Goal: Task Accomplishment & Management: Use online tool/utility

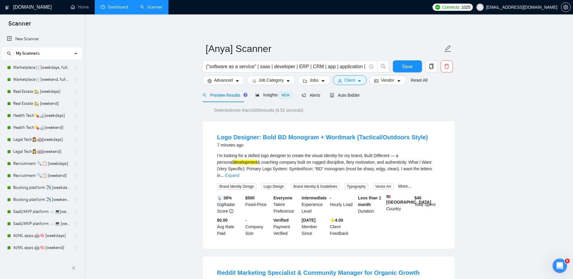
scroll to position [69, 0]
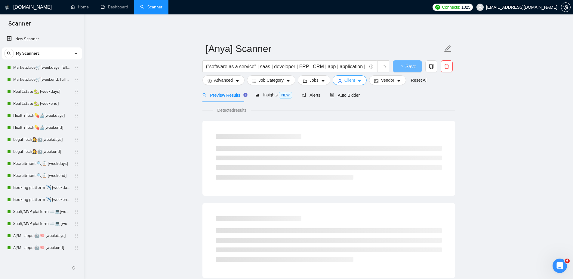
click at [354, 80] on button "Client" at bounding box center [350, 80] width 34 height 10
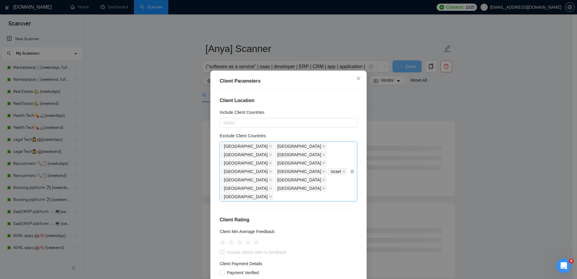
click at [301, 169] on div "India Bangladesh Russia Malaysia Pakistan Africa United Arab Emirates Ukraine I…" at bounding box center [285, 171] width 129 height 59
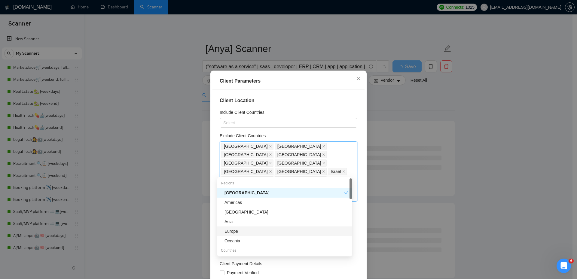
type input "egy"
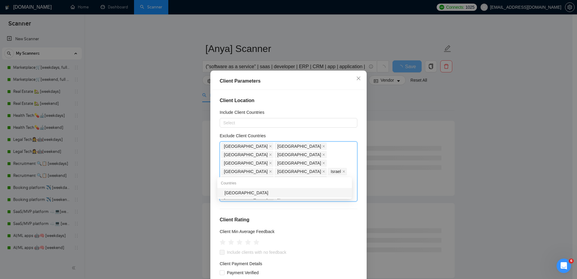
click at [236, 192] on div "Egypt" at bounding box center [287, 193] width 124 height 7
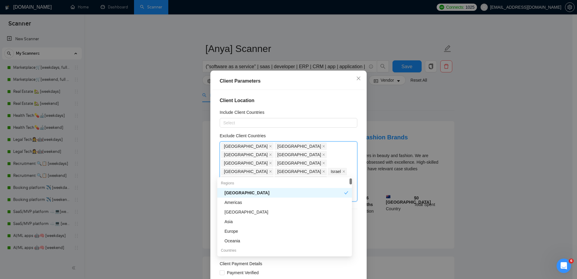
click at [355, 130] on div "Client Location Include Client Countries Select Exclude Client Countries India …" at bounding box center [289, 187] width 152 height 195
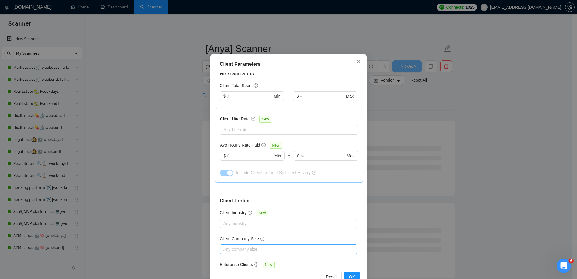
scroll to position [32, 0]
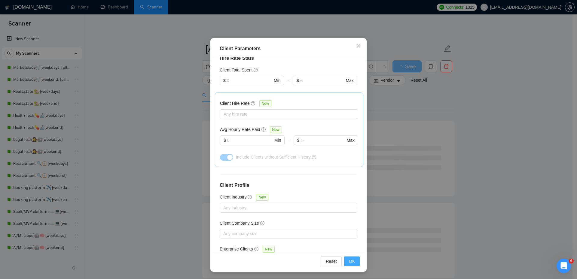
click at [349, 260] on span "OK" at bounding box center [352, 261] width 6 height 7
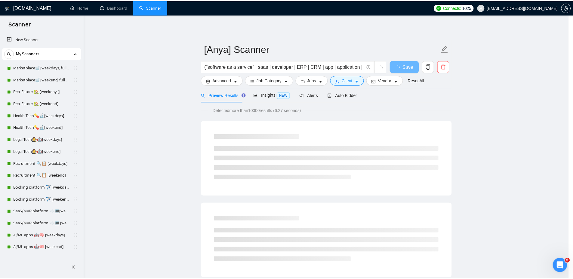
scroll to position [0, 0]
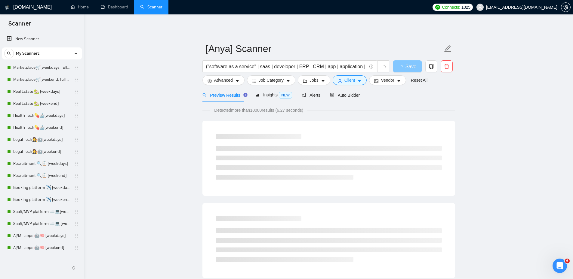
click at [403, 66] on span "loading" at bounding box center [401, 67] width 7 height 5
click at [405, 64] on span "button" at bounding box center [401, 67] width 7 height 8
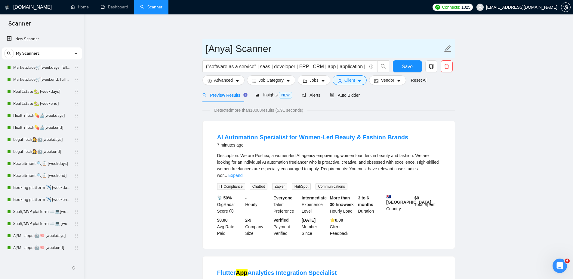
click at [408, 55] on input "[Anya] Scanner" at bounding box center [324, 48] width 237 height 15
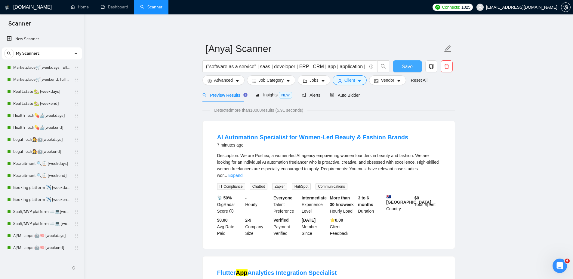
click at [409, 70] on button "Save" at bounding box center [407, 66] width 29 height 12
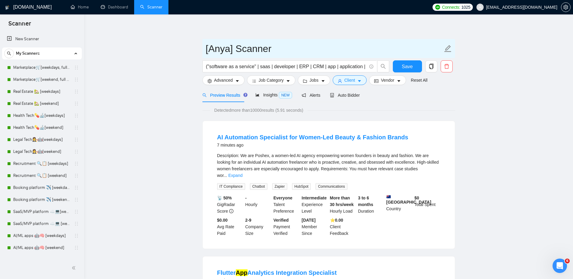
drag, startPoint x: 208, startPoint y: 45, endPoint x: 288, endPoint y: 45, distance: 79.4
click at [274, 46] on input "[Anya] Scanner" at bounding box center [324, 48] width 237 height 15
click at [295, 44] on input "[Anya] Scanner" at bounding box center [324, 48] width 237 height 15
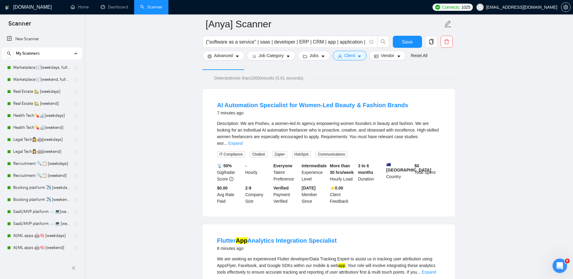
scroll to position [30, 0]
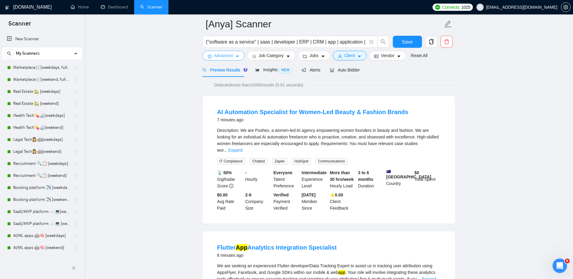
click at [228, 53] on span "Advanced" at bounding box center [223, 55] width 19 height 7
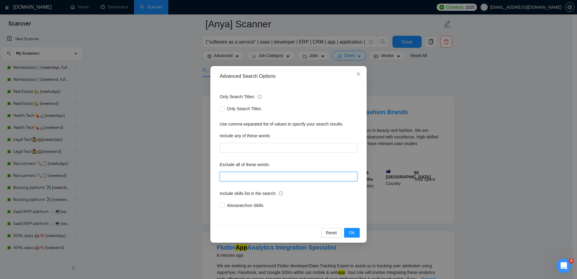
click at [256, 172] on input "text" at bounding box center [289, 177] width 138 height 10
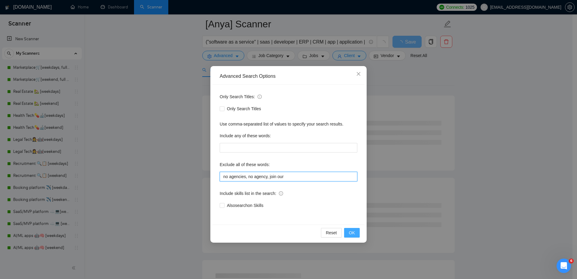
type input "no agencies, no agency, join our"
click at [352, 231] on span "OK" at bounding box center [352, 233] width 6 height 7
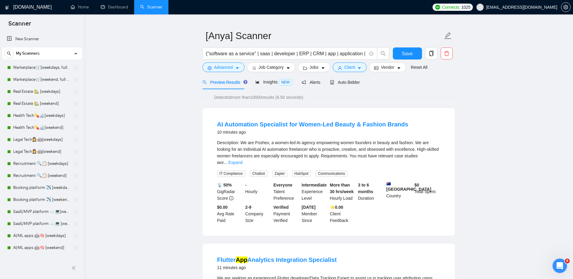
scroll to position [60, 0]
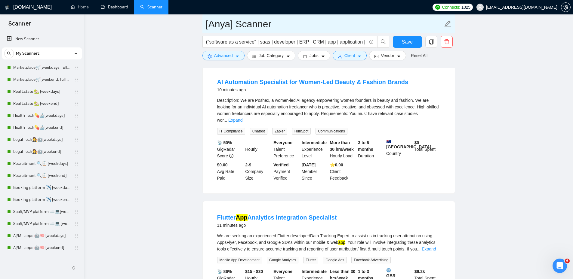
click at [118, 6] on link "Dashboard" at bounding box center [114, 7] width 27 height 5
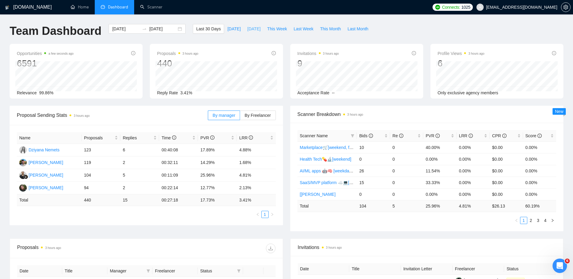
click at [249, 29] on span "[DATE]" at bounding box center [253, 29] width 13 height 7
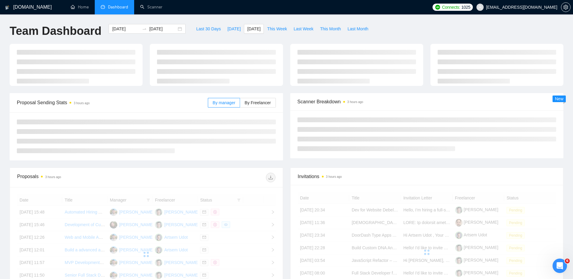
type input "2025-09-07"
click at [228, 29] on span "[DATE]" at bounding box center [233, 29] width 13 height 7
type input "[DATE]"
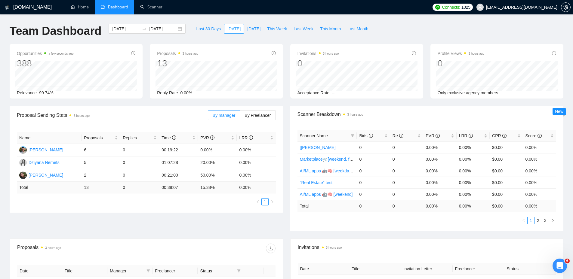
click at [229, 29] on span "[DATE]" at bounding box center [233, 29] width 13 height 7
drag, startPoint x: 139, startPoint y: 170, endPoint x: 186, endPoint y: 174, distance: 47.3
click at [177, 174] on tr "Hanna Hiren 2 0 00:21:00 50.00% 0.00%" at bounding box center [146, 175] width 259 height 13
click at [241, 232] on div "Proposal Sending Stats 3 hours ago By manager By Freelancer Name Proposals Repl…" at bounding box center [286, 172] width 561 height 133
click at [210, 29] on span "Last 30 Days" at bounding box center [208, 29] width 25 height 7
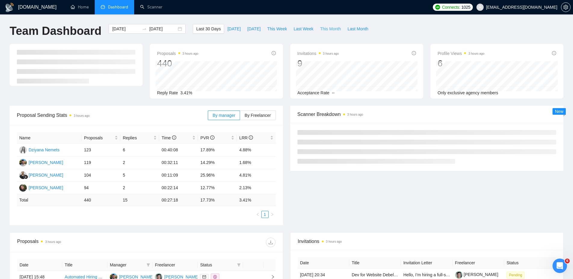
click at [327, 28] on span "This Month" at bounding box center [330, 29] width 21 height 7
type input "2025-09-01"
type input "2025-09-30"
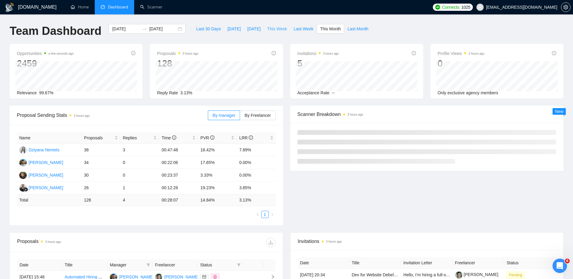
click at [271, 29] on span "This Week" at bounding box center [277, 29] width 20 height 7
type input "[DATE]"
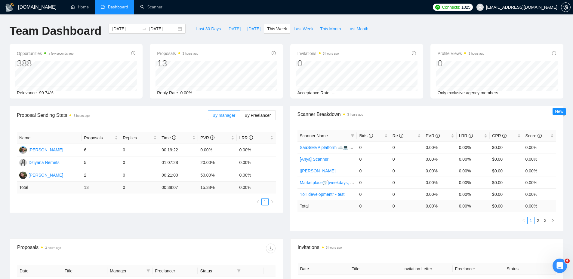
click at [228, 29] on span "[DATE]" at bounding box center [233, 29] width 13 height 7
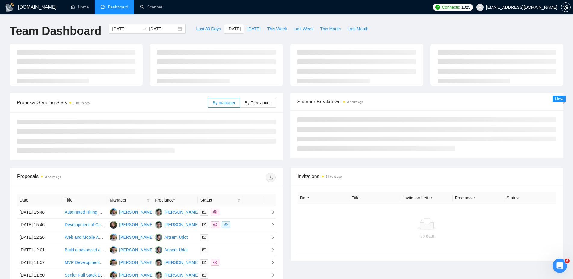
type input "[DATE]"
